Goal: Understand process/instructions: Learn about a topic

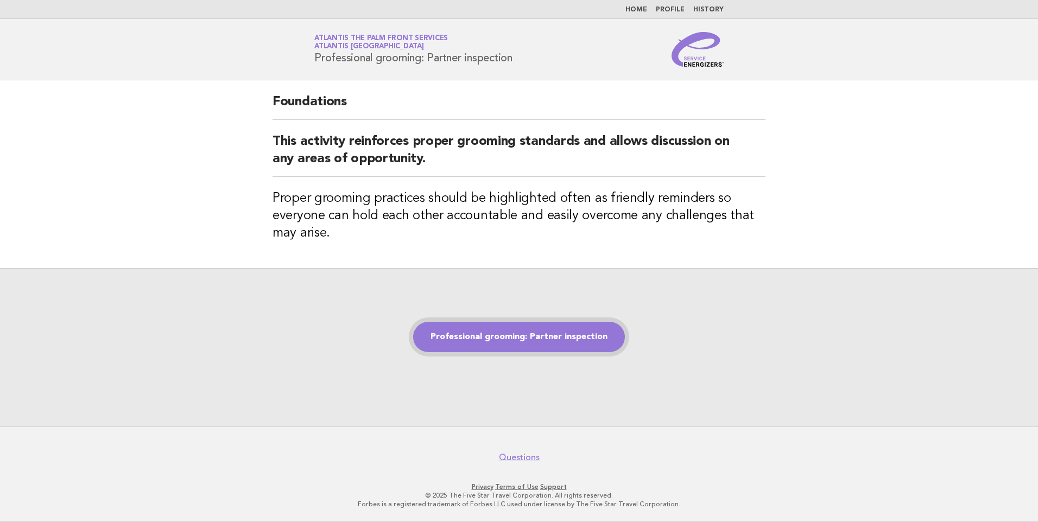
click at [538, 342] on link "Professional grooming: Partner inspection" at bounding box center [519, 337] width 212 height 30
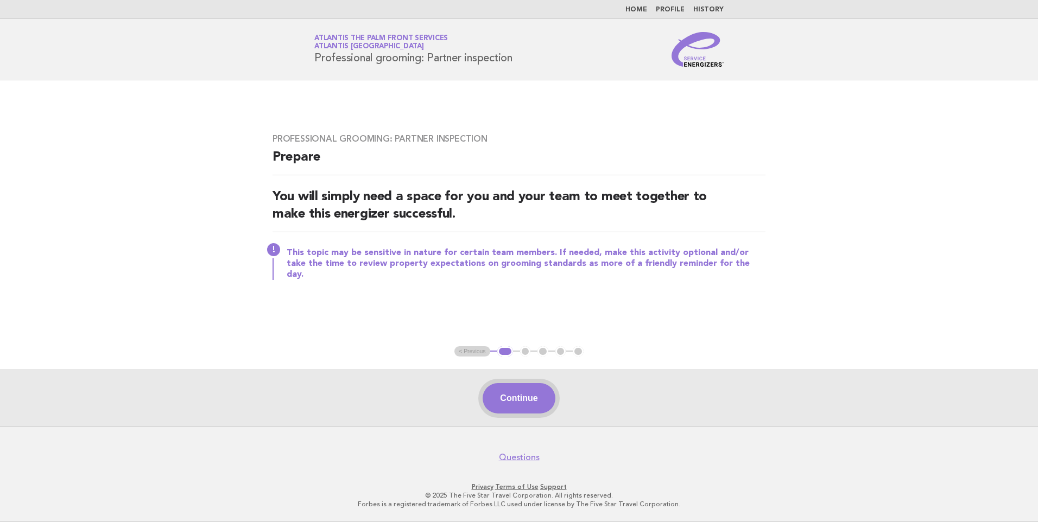
click at [527, 395] on button "Continue" at bounding box center [519, 398] width 72 height 30
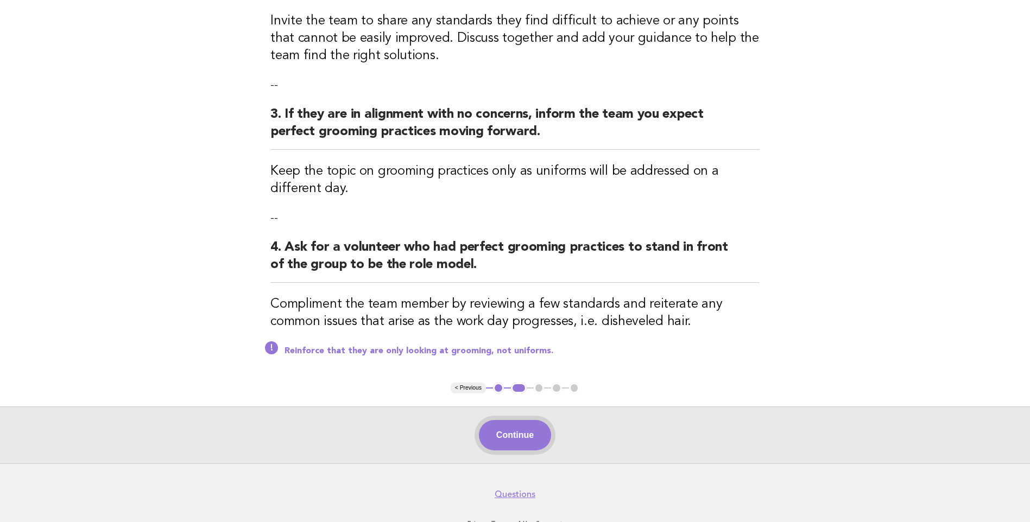
click at [516, 441] on button "Continue" at bounding box center [515, 435] width 72 height 30
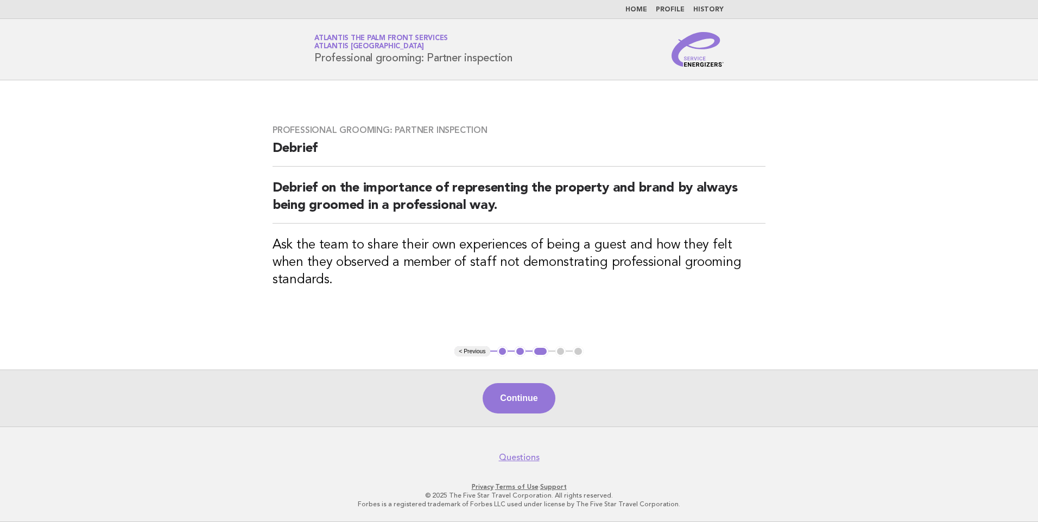
click at [529, 397] on button "Continue" at bounding box center [519, 398] width 72 height 30
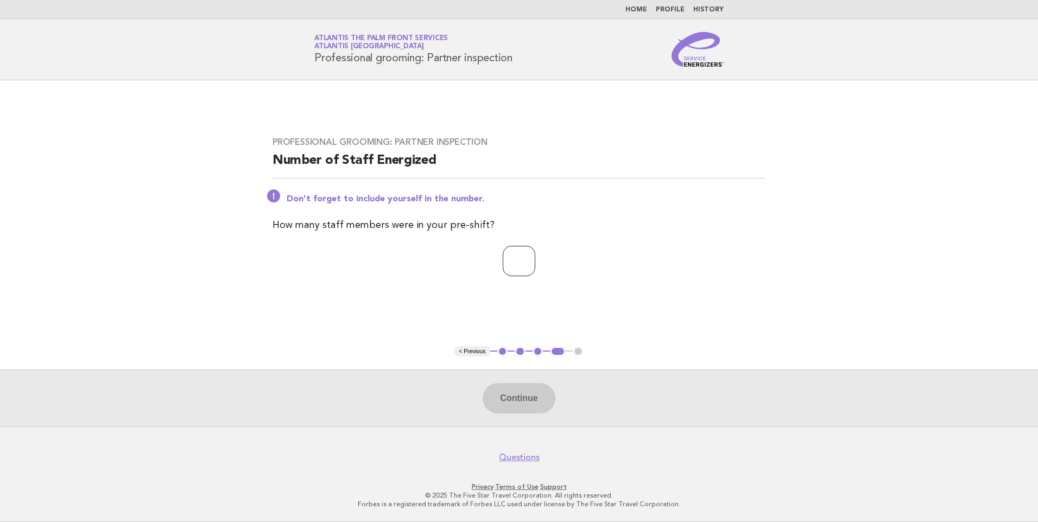
click at [503, 264] on input "number" at bounding box center [519, 261] width 33 height 30
type input "*"
click at [528, 398] on button "Continue" at bounding box center [519, 398] width 72 height 30
